Goal: Task Accomplishment & Management: Complete application form

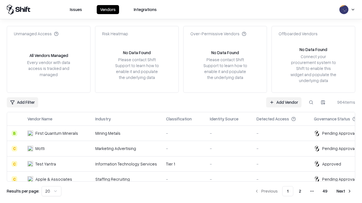
click at [283, 102] on link "Add Vendor" at bounding box center [283, 102] width 35 height 10
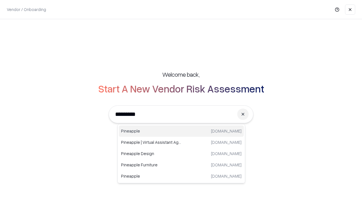
click at [181, 131] on div "Pineapple [DOMAIN_NAME]" at bounding box center [181, 131] width 125 height 11
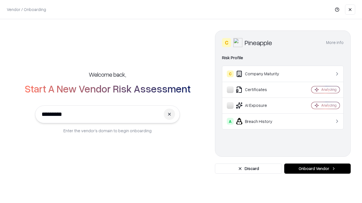
type input "*********"
click at [317, 169] on button "Onboard Vendor" at bounding box center [317, 169] width 66 height 10
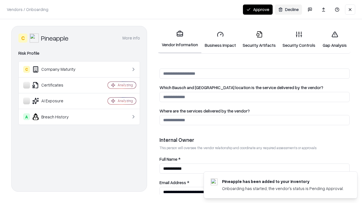
scroll to position [293, 0]
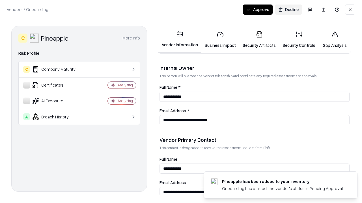
click at [259, 40] on link "Security Artifacts" at bounding box center [259, 40] width 40 height 26
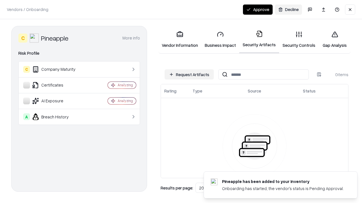
click at [189, 75] on button "Request Artifacts" at bounding box center [188, 75] width 49 height 10
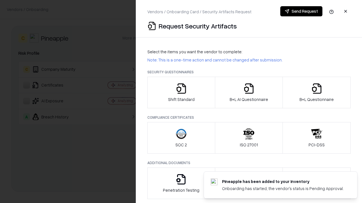
click at [316, 93] on icon "button" at bounding box center [316, 88] width 11 height 11
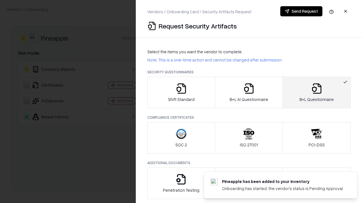
click at [248, 93] on icon "button" at bounding box center [248, 88] width 11 height 11
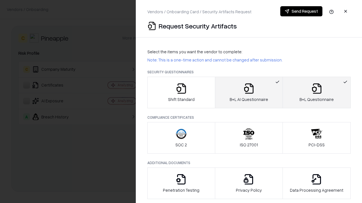
click at [301, 11] on button "Send Request" at bounding box center [301, 11] width 42 height 10
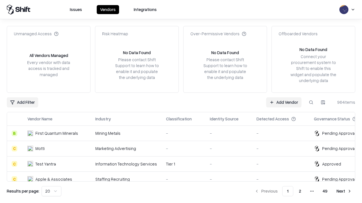
click at [311, 102] on button at bounding box center [311, 102] width 10 height 10
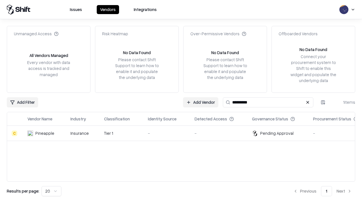
type input "*********"
click at [184, 133] on div "-" at bounding box center [167, 134] width 38 height 6
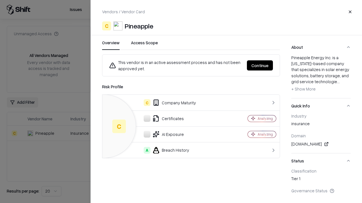
click at [260, 66] on button "Continue" at bounding box center [260, 65] width 26 height 10
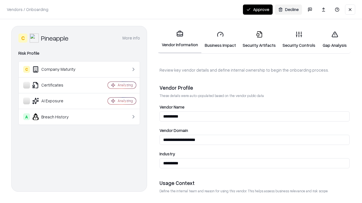
click at [259, 40] on link "Security Artifacts" at bounding box center [259, 40] width 40 height 26
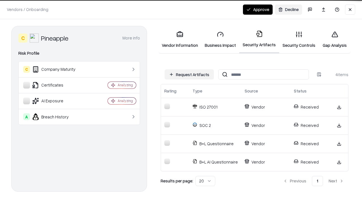
click at [257, 9] on button "Approve" at bounding box center [258, 10] width 30 height 10
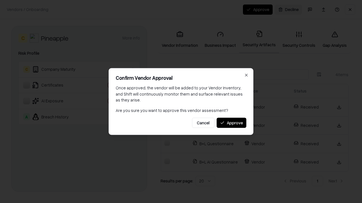
click at [231, 123] on button "Approve" at bounding box center [231, 123] width 30 height 10
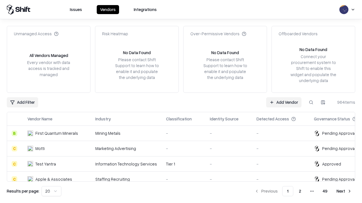
type input "*********"
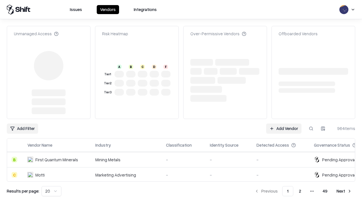
click at [283, 124] on link "Add Vendor" at bounding box center [283, 129] width 35 height 10
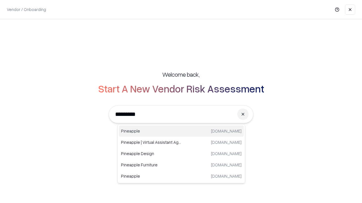
click at [181, 131] on div "Pineapple [DOMAIN_NAME]" at bounding box center [181, 131] width 125 height 11
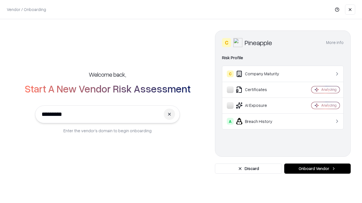
type input "*********"
click at [317, 169] on button "Onboard Vendor" at bounding box center [317, 169] width 66 height 10
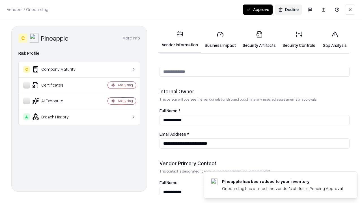
scroll to position [293, 0]
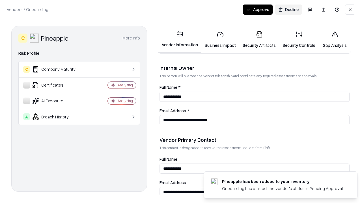
click at [257, 9] on button "Approve" at bounding box center [258, 10] width 30 height 10
